Goal: Transaction & Acquisition: Purchase product/service

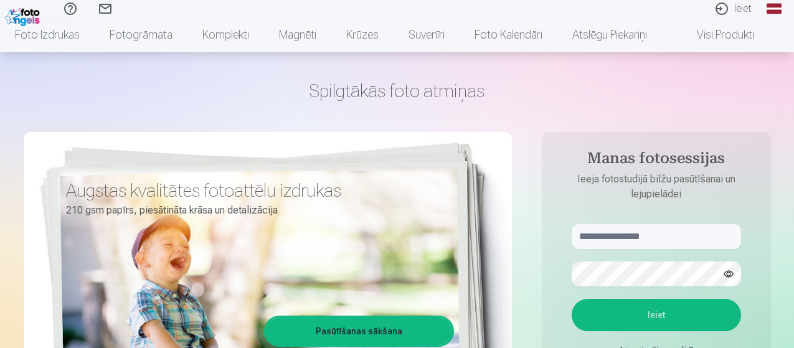
scroll to position [62, 0]
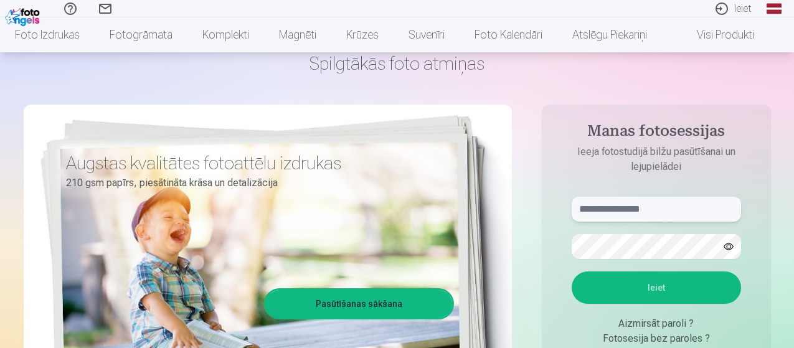
click at [658, 210] on input "text" at bounding box center [656, 209] width 169 height 25
type input "**********"
click at [642, 285] on button "Ieiet" at bounding box center [656, 288] width 169 height 32
click at [727, 245] on button "button" at bounding box center [729, 247] width 24 height 24
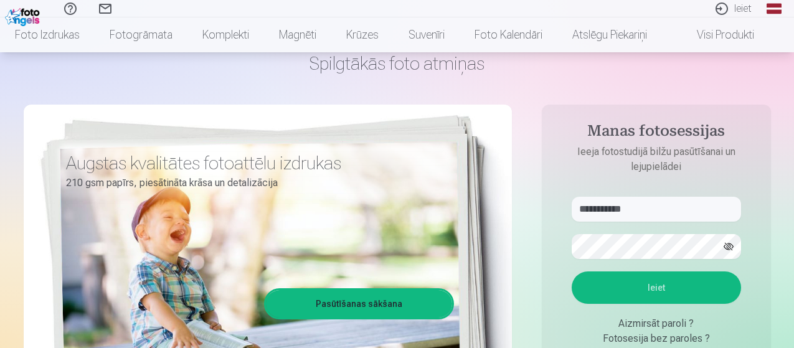
click at [652, 287] on button "Ieiet" at bounding box center [656, 288] width 169 height 32
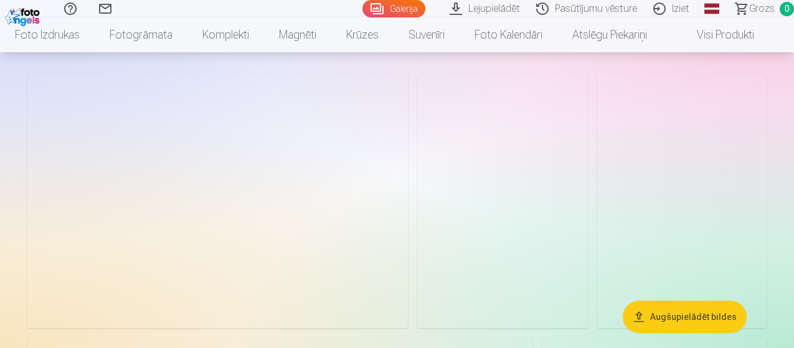
scroll to position [62, 0]
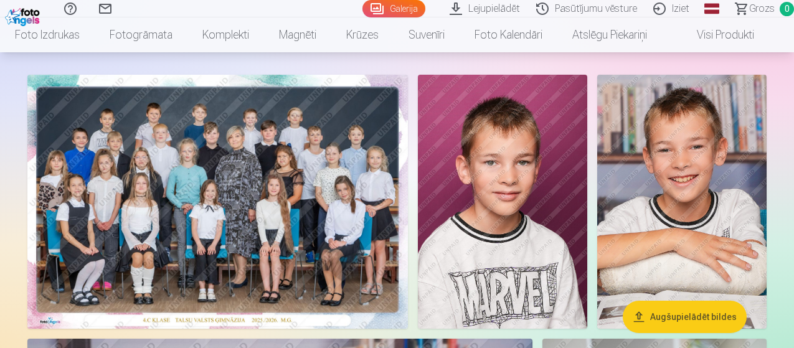
click at [749, 10] on span "Grozs" at bounding box center [762, 8] width 26 height 15
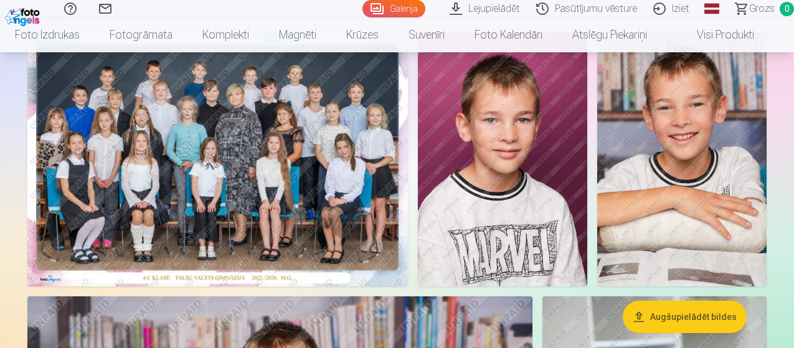
scroll to position [125, 0]
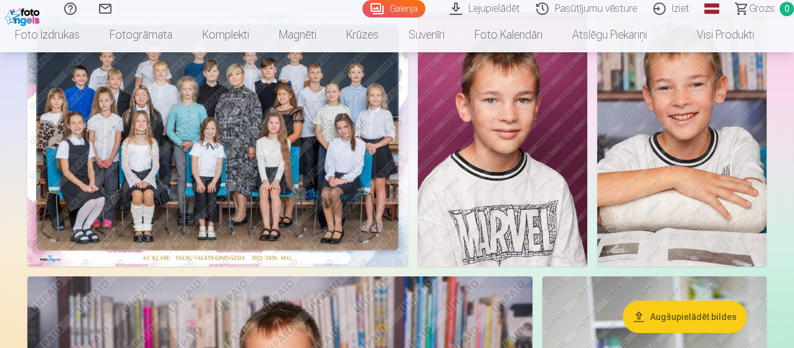
click at [320, 197] on img at bounding box center [217, 139] width 381 height 254
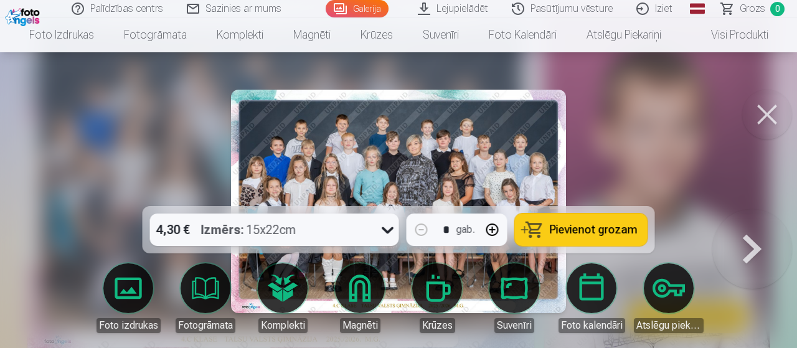
click at [591, 230] on span "Pievienot grozam" at bounding box center [594, 229] width 88 height 11
click at [766, 116] on button at bounding box center [768, 115] width 50 height 50
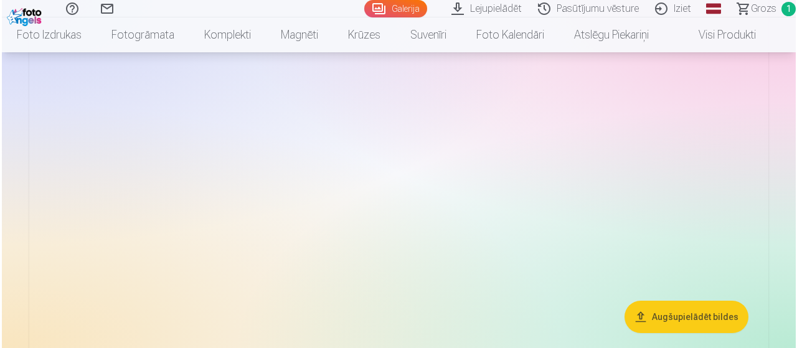
scroll to position [872, 0]
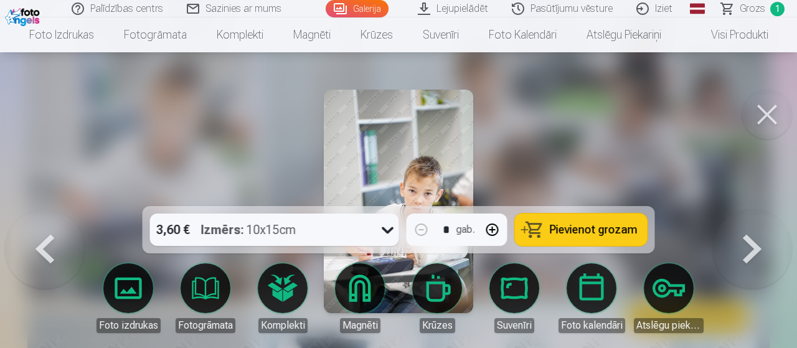
click at [579, 233] on span "Pievienot grozam" at bounding box center [594, 229] width 88 height 11
click at [766, 114] on button at bounding box center [768, 115] width 50 height 50
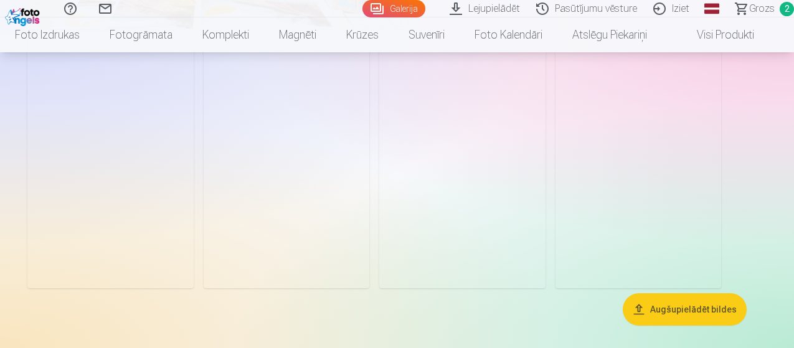
scroll to position [3485, 0]
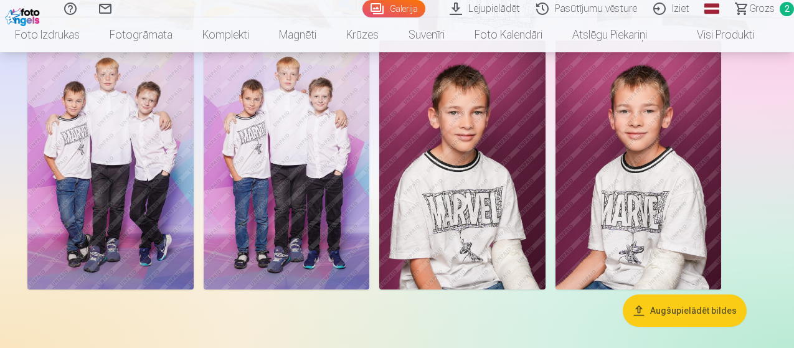
click at [194, 179] on img at bounding box center [110, 164] width 166 height 249
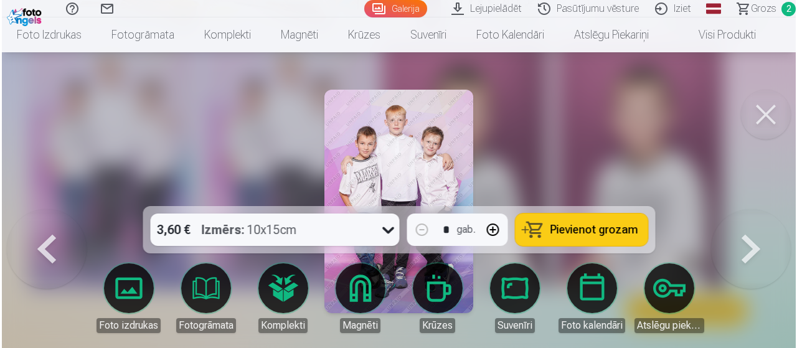
scroll to position [3498, 0]
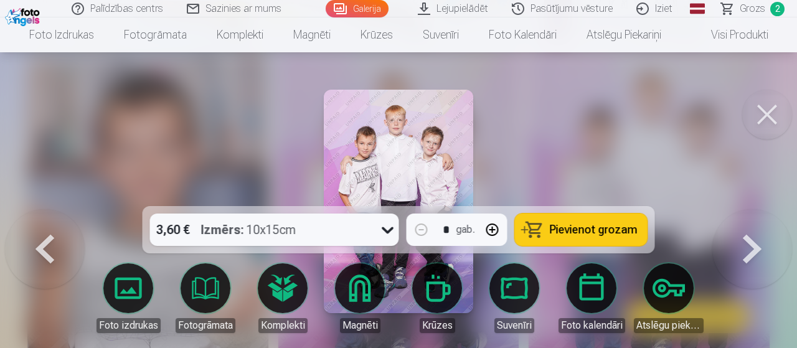
click at [587, 224] on span "Pievienot grozam" at bounding box center [594, 229] width 88 height 11
click at [759, 112] on button at bounding box center [768, 115] width 50 height 50
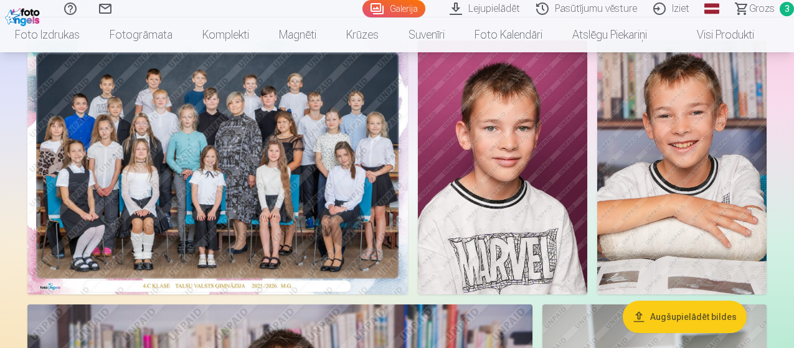
scroll to position [125, 0]
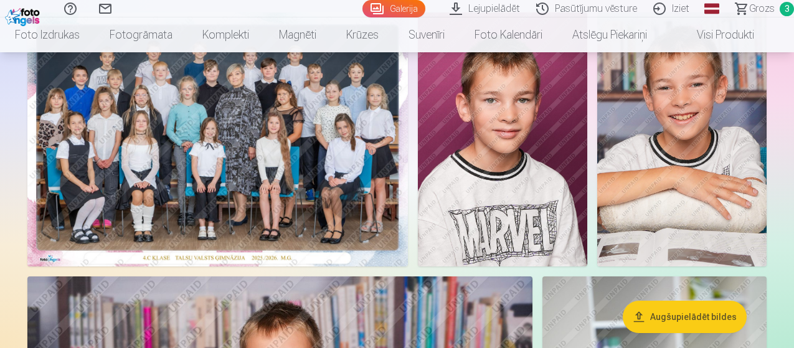
click at [749, 9] on span "Grozs" at bounding box center [762, 8] width 26 height 15
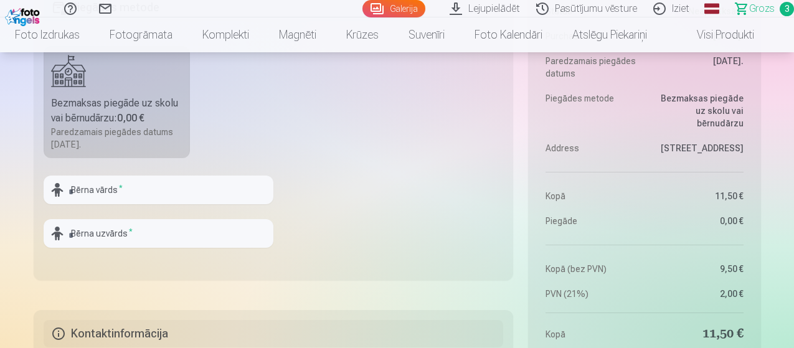
scroll to position [747, 0]
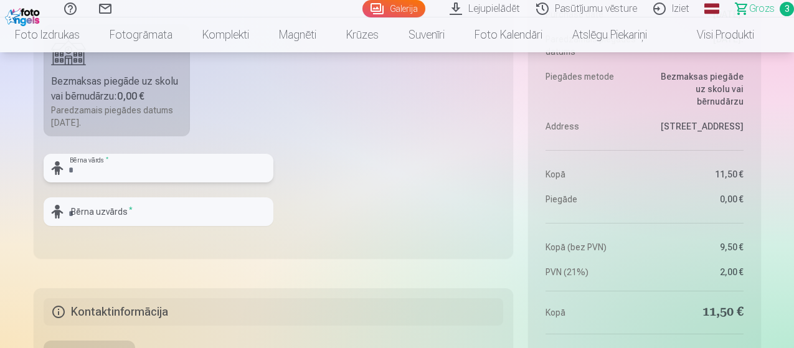
click at [83, 168] on input "text" at bounding box center [159, 168] width 230 height 29
type input "**********"
click at [72, 211] on input "text" at bounding box center [159, 211] width 230 height 29
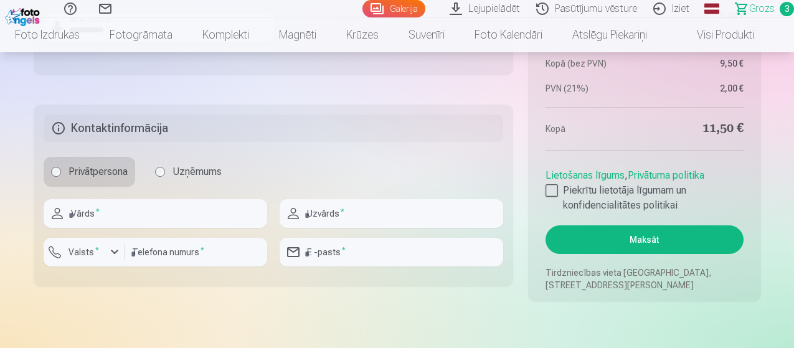
scroll to position [934, 0]
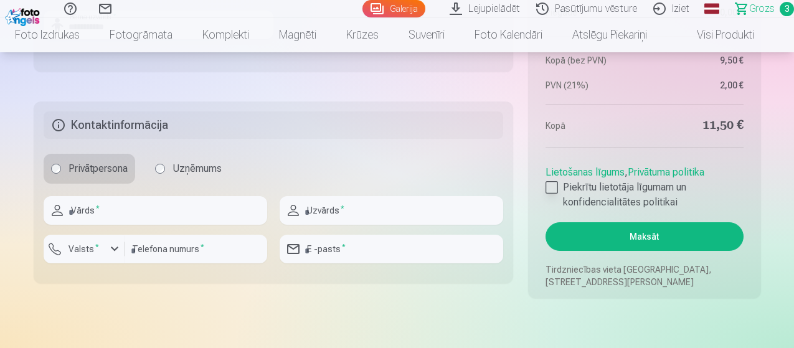
type input "**********"
click at [549, 187] on div at bounding box center [552, 187] width 12 height 12
click at [633, 237] on button "Maksāt" at bounding box center [644, 236] width 197 height 29
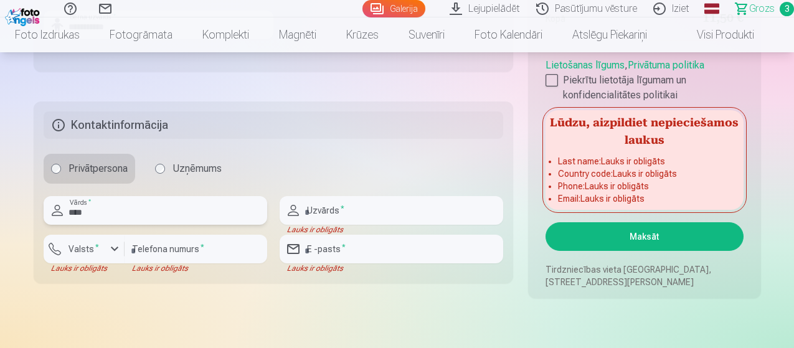
type input "****"
click at [308, 208] on input "text" at bounding box center [392, 210] width 224 height 29
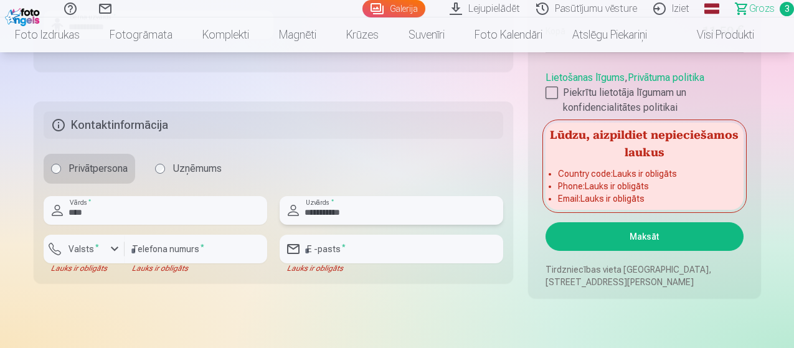
type input "**********"
click at [115, 249] on div "button" at bounding box center [114, 249] width 15 height 15
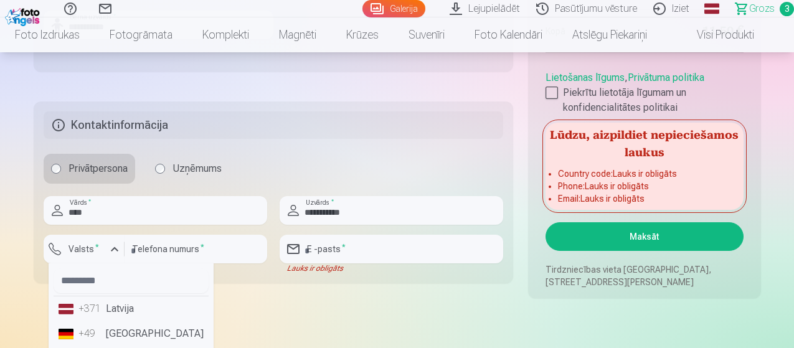
click at [128, 304] on li "+371 Latvija" at bounding box center [131, 309] width 155 height 25
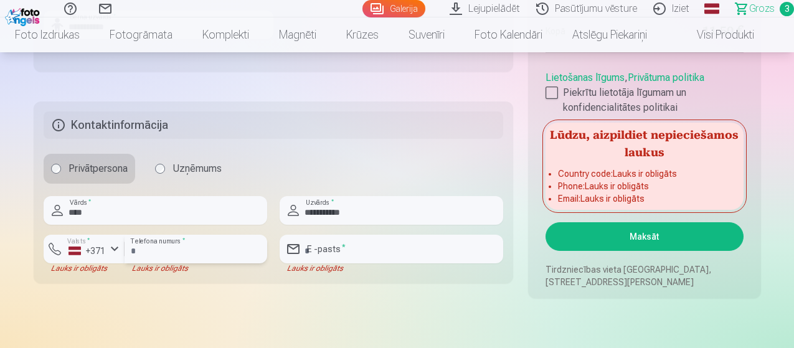
click at [140, 251] on input "number" at bounding box center [196, 249] width 143 height 29
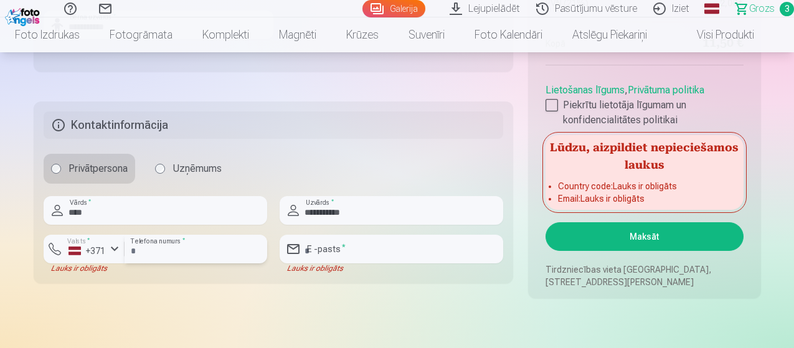
type input "********"
click at [312, 249] on input "email" at bounding box center [392, 249] width 224 height 29
type input "**********"
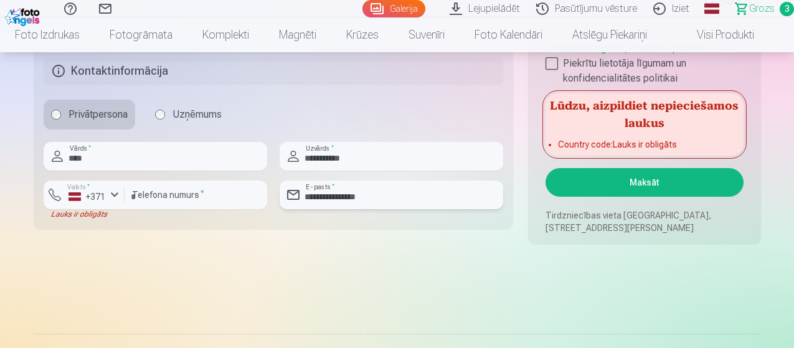
scroll to position [997, 0]
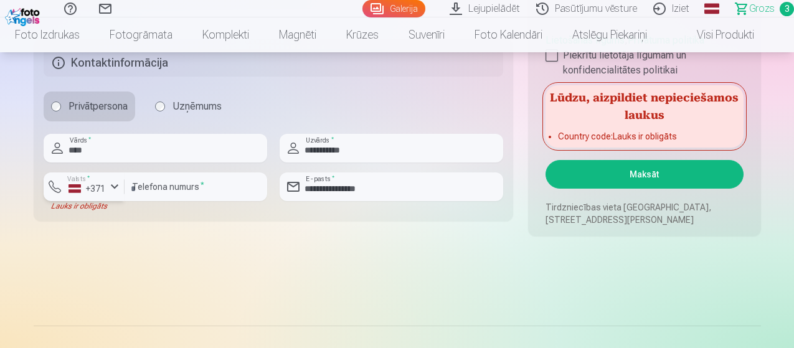
click at [112, 186] on div "button" at bounding box center [114, 186] width 15 height 15
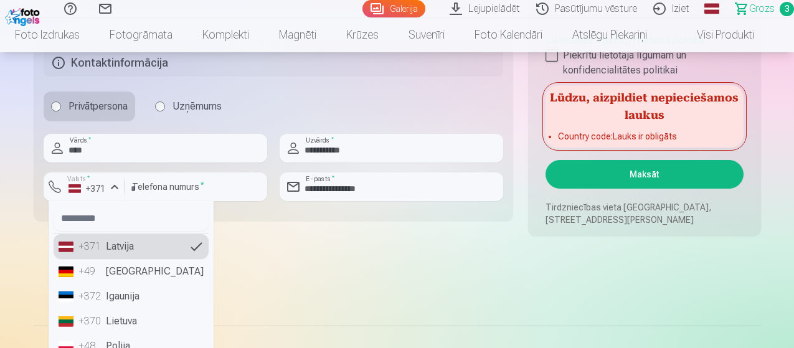
click at [179, 248] on li "+371 Latvija" at bounding box center [131, 246] width 155 height 25
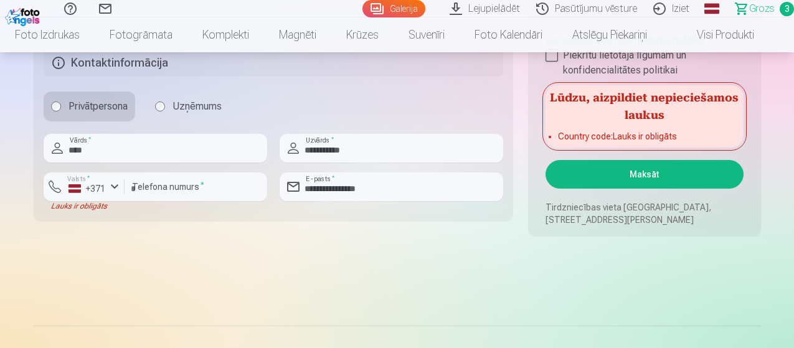
click at [634, 174] on button "Maksāt" at bounding box center [644, 174] width 197 height 29
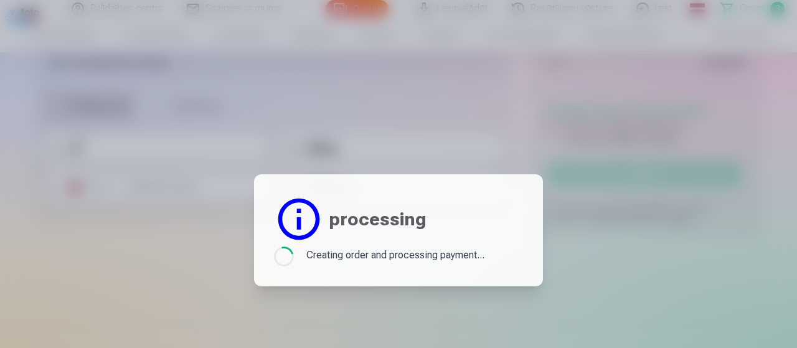
scroll to position [125, 0]
